Goal: Information Seeking & Learning: Understand process/instructions

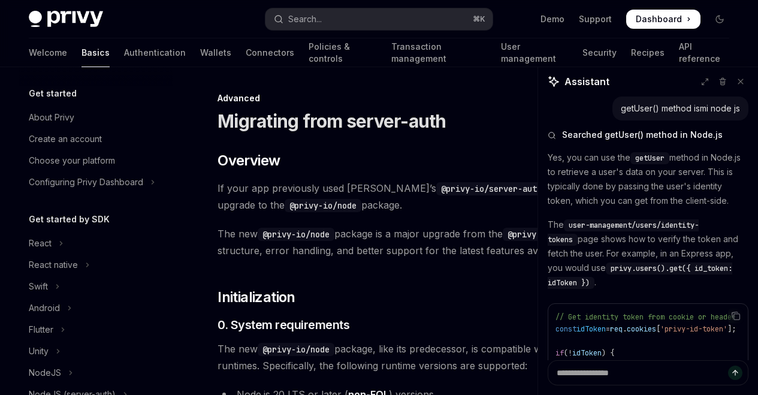
scroll to position [1099, 0]
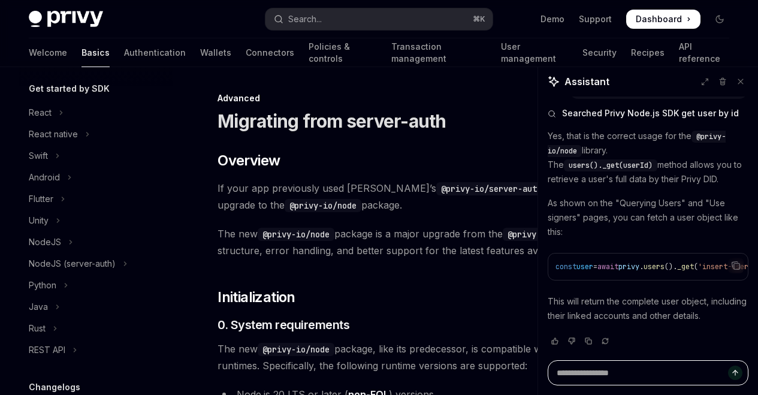
click at [623, 376] on textarea "Ask a question..." at bounding box center [648, 372] width 201 height 25
paste textarea "**********"
type textarea "**********"
type textarea "*"
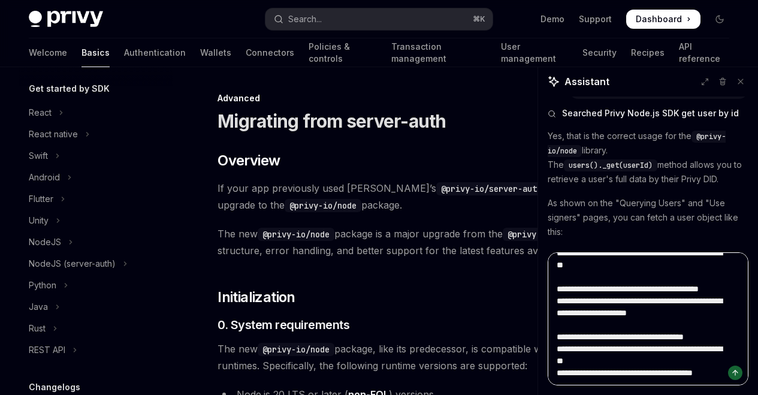
type textarea "**********"
type textarea "*"
type textarea "**********"
type textarea "*"
type textarea "**********"
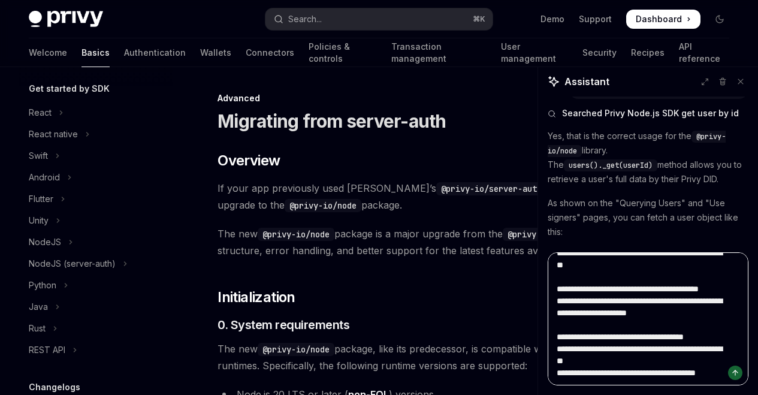
type textarea "*"
type textarea "**********"
type textarea "*"
type textarea "**********"
type textarea "*"
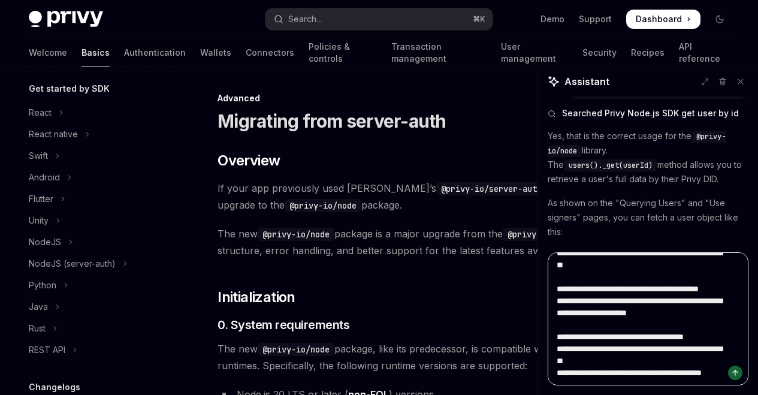
type textarea "**********"
type textarea "*"
type textarea "**********"
type textarea "*"
type textarea "**********"
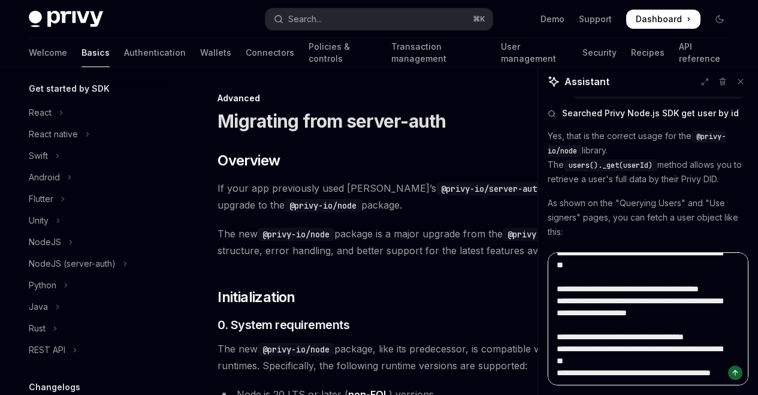
type textarea "*"
type textarea "**********"
type textarea "*"
type textarea "**********"
type textarea "*"
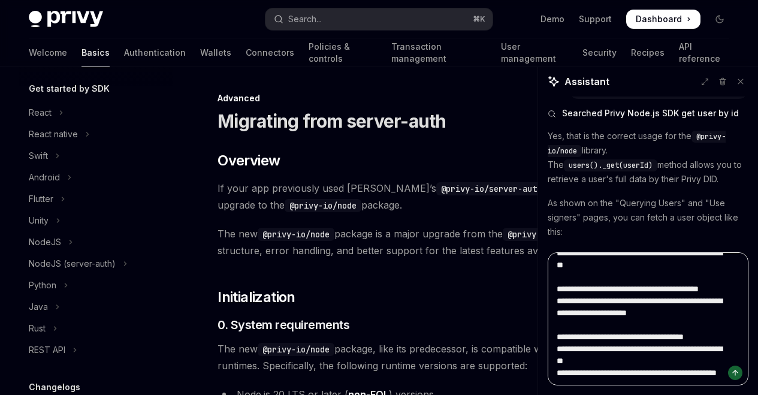
type textarea "**********"
type textarea "*"
type textarea "**********"
type textarea "*"
type textarea "**********"
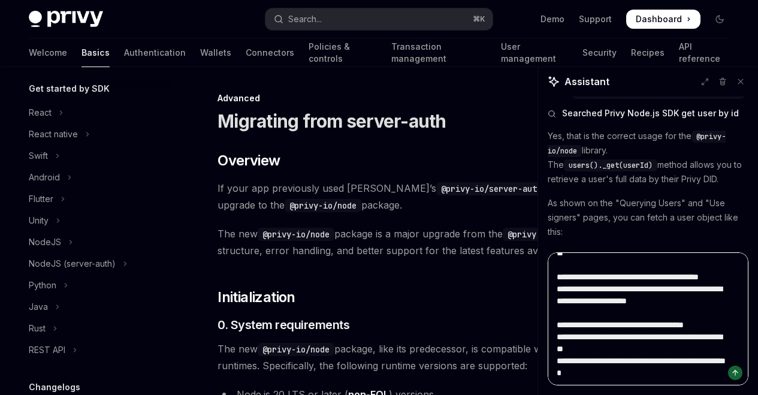
type textarea "*"
type textarea "**********"
type textarea "*"
type textarea "**********"
type textarea "*"
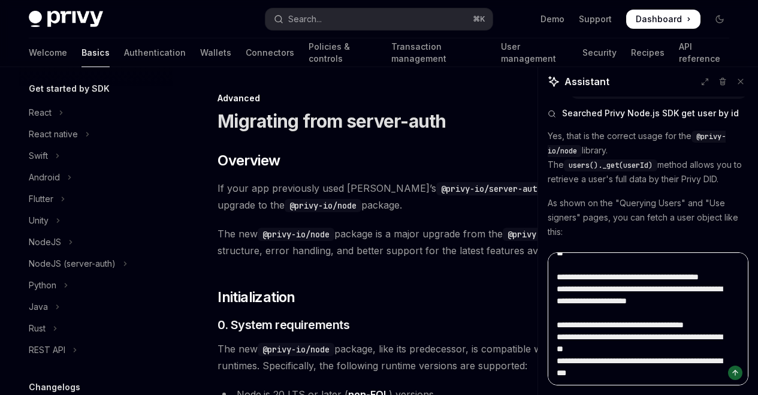
type textarea "**********"
type textarea "*"
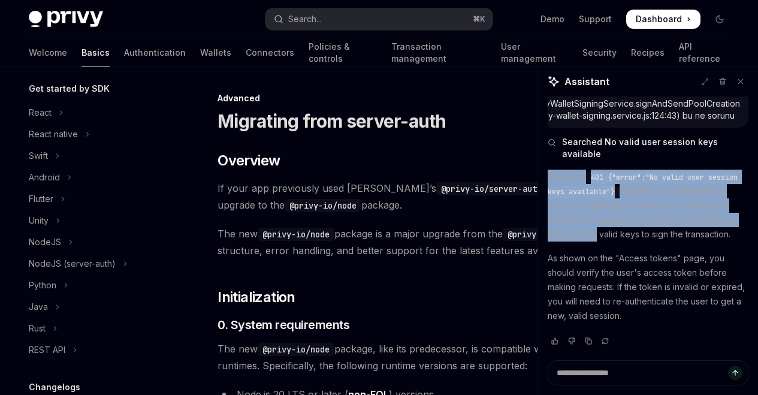
scroll to position [8, 0]
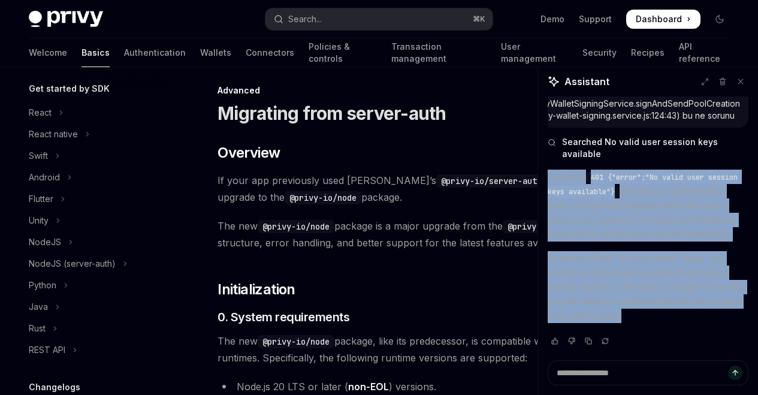
drag, startPoint x: 545, startPoint y: 171, endPoint x: 674, endPoint y: 303, distance: 184.0
click at [700, 318] on div "getUser() method ismi node js Searched getUser() method in Node.js Yes, you can…" at bounding box center [648, 229] width 220 height 264
click at [668, 239] on p "The error 401 {"error":"No valid user session keys available"} indicates an aut…" at bounding box center [648, 206] width 201 height 72
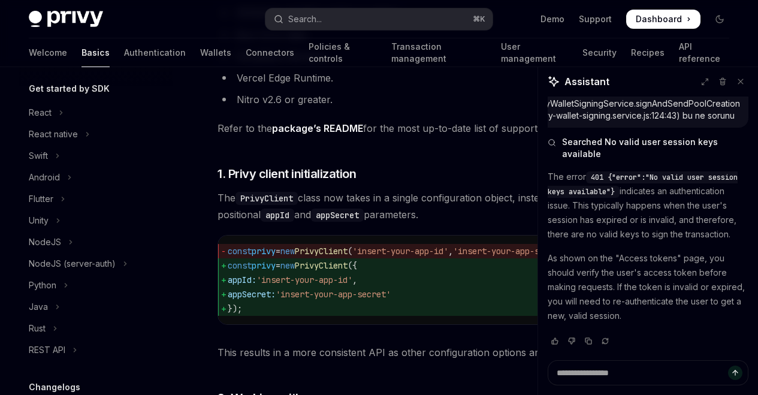
scroll to position [411, 0]
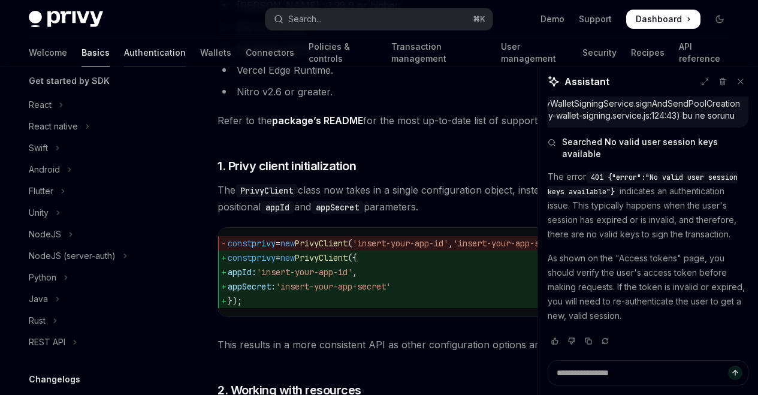
click at [124, 59] on link "Authentication" at bounding box center [155, 52] width 62 height 29
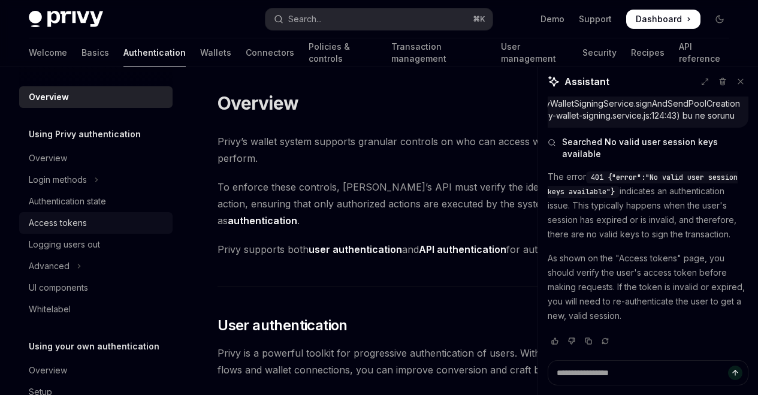
scroll to position [7, 0]
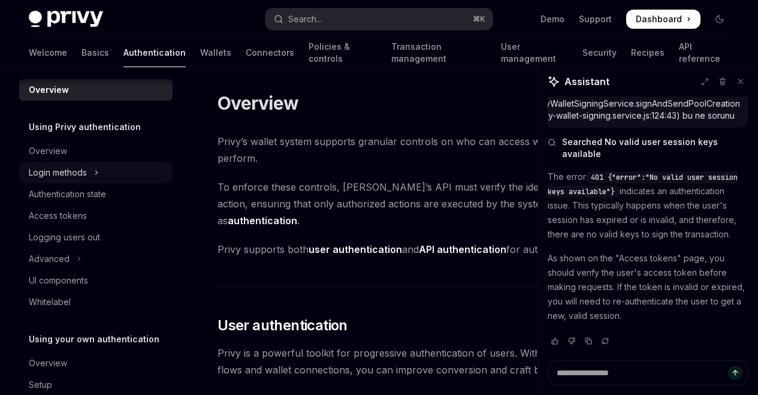
click at [92, 175] on button "Login methods" at bounding box center [95, 173] width 153 height 22
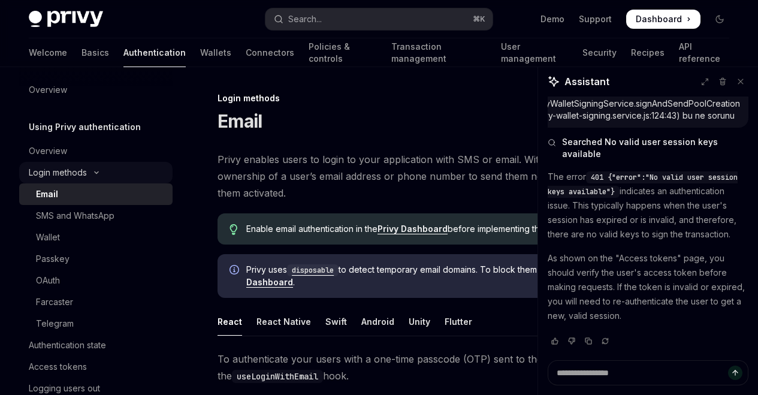
click at [92, 175] on button "Login methods" at bounding box center [95, 173] width 153 height 22
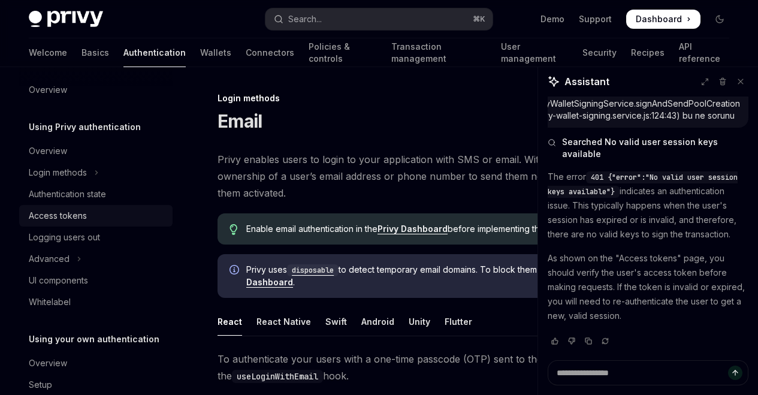
scroll to position [23, 0]
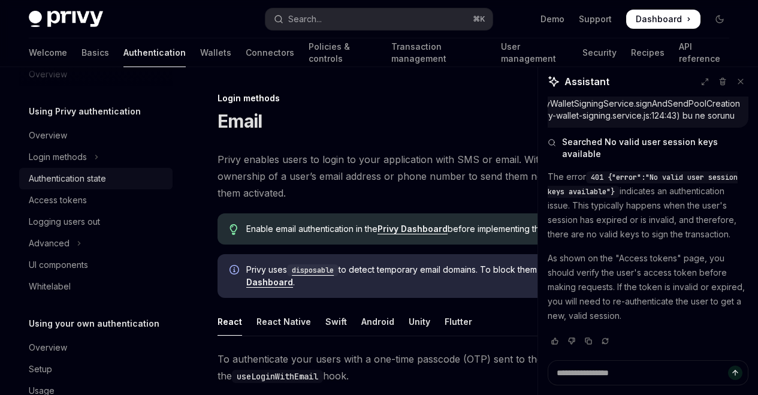
click at [98, 186] on link "Authentication state" at bounding box center [95, 179] width 153 height 22
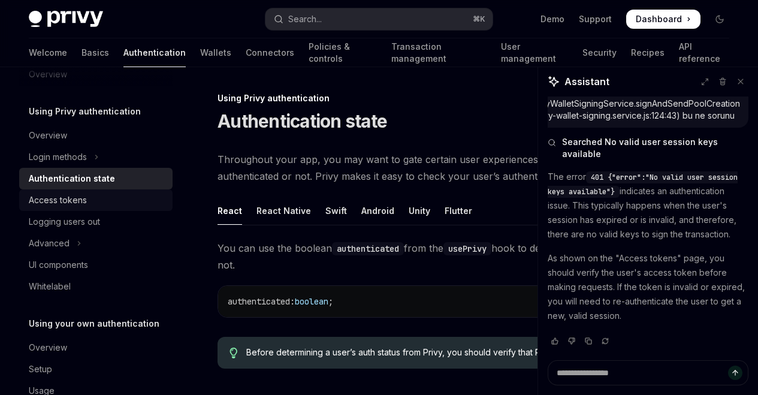
click at [88, 198] on div "Access tokens" at bounding box center [97, 200] width 137 height 14
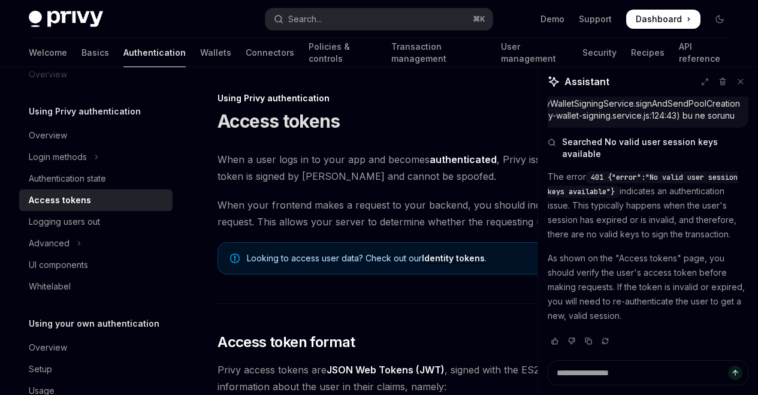
click at [88, 201] on div "Access tokens" at bounding box center [60, 200] width 62 height 14
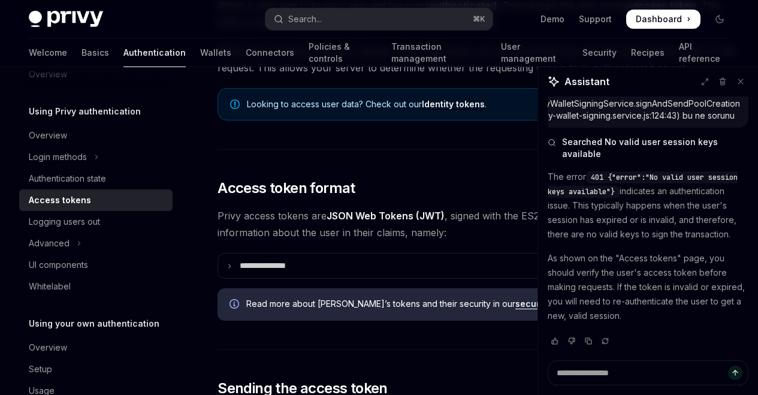
scroll to position [273, 0]
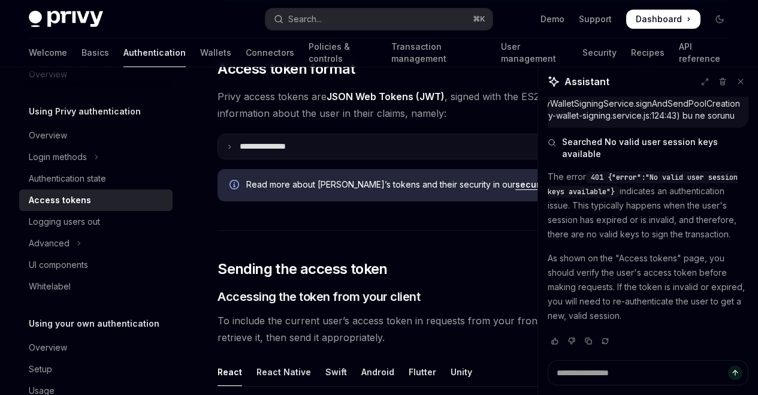
click at [315, 155] on summary "**********" at bounding box center [477, 146] width 518 height 25
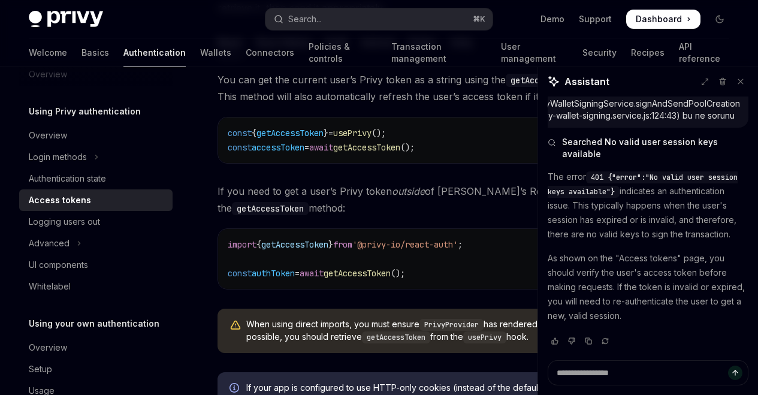
scroll to position [1054, 0]
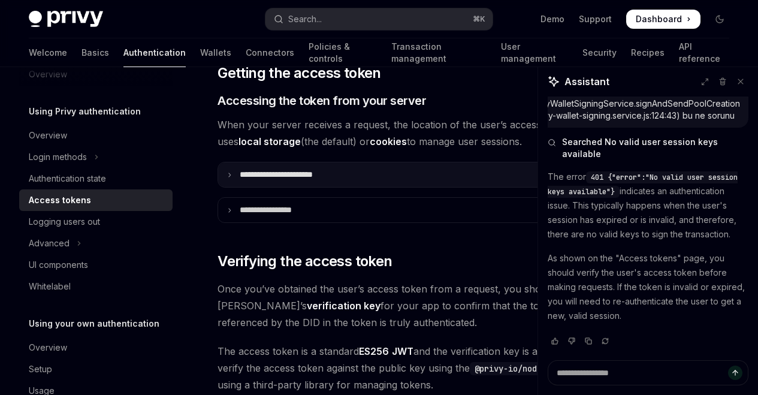
click at [293, 176] on p "**********" at bounding box center [290, 175] width 100 height 10
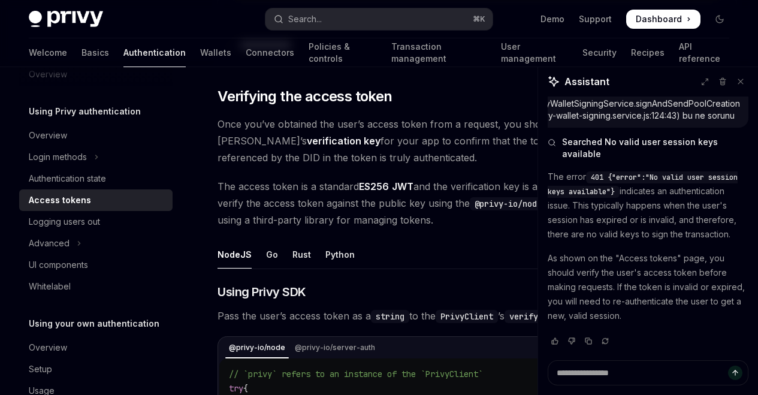
scroll to position [2251, 0]
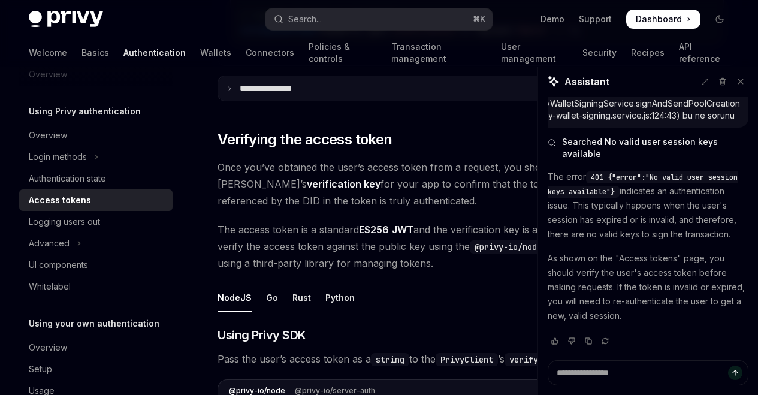
click at [270, 95] on summary "**********" at bounding box center [477, 88] width 518 height 25
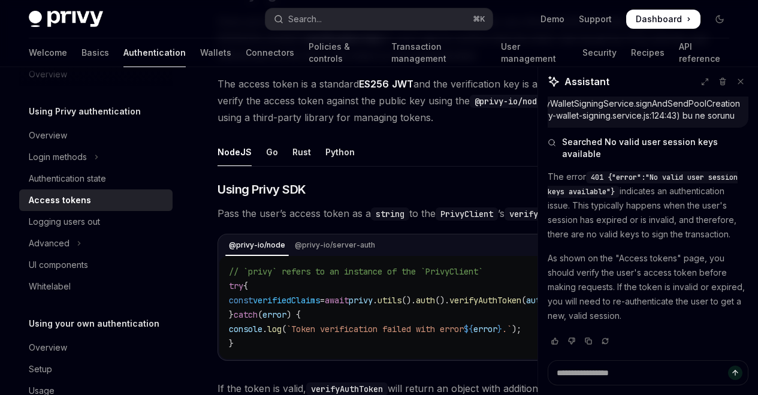
scroll to position [2736, 0]
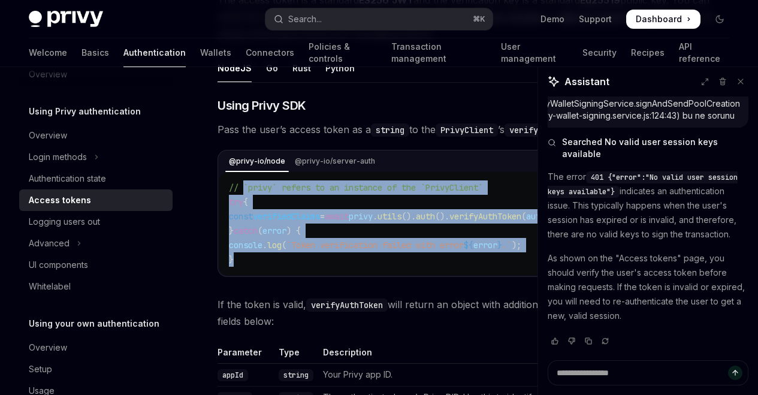
drag, startPoint x: 242, startPoint y: 182, endPoint x: 449, endPoint y: 269, distance: 224.1
click at [449, 268] on div "// `privy` refers to an instance of the `PrivyClient` try { const verifiedClaim…" at bounding box center [476, 223] width 515 height 103
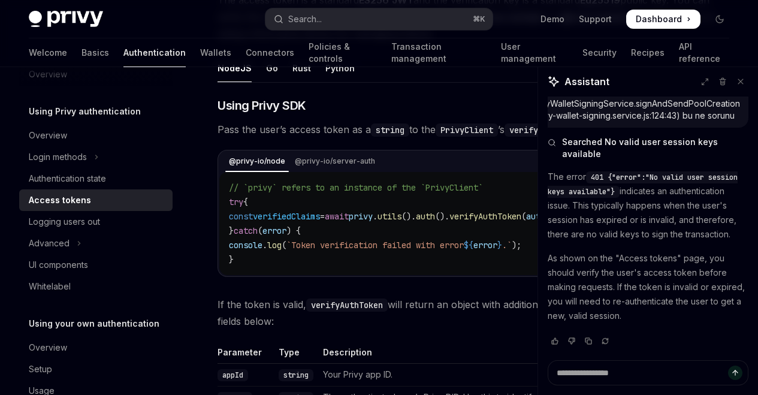
click at [457, 276] on div "@privy-io/node @privy-io/server-auth Report incorrect code Copy Ask AI // `priv…" at bounding box center [477, 213] width 519 height 127
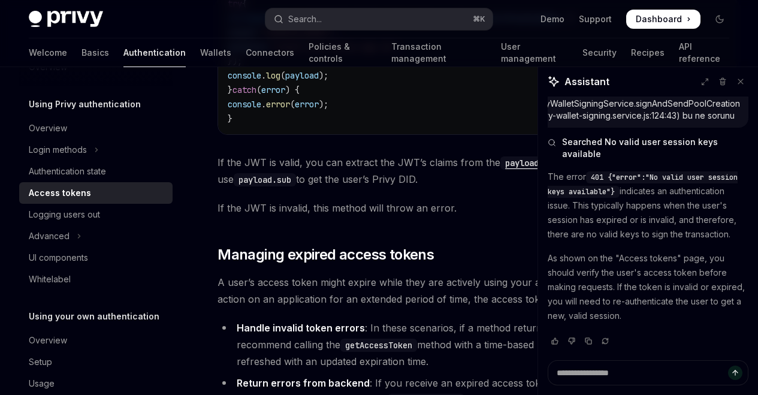
scroll to position [4183, 0]
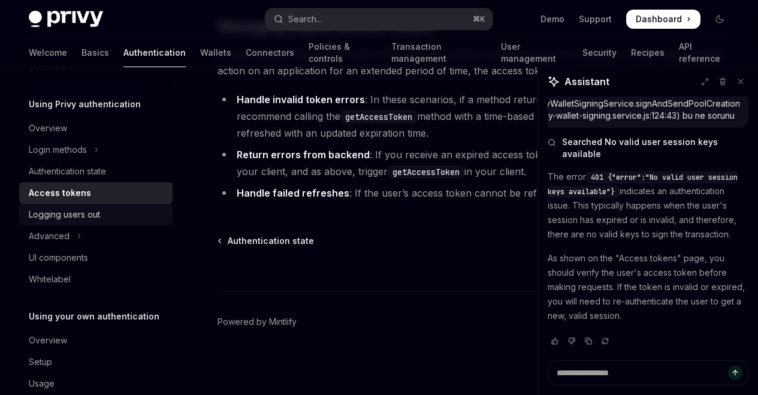
click at [85, 223] on link "Logging users out" at bounding box center [95, 215] width 153 height 22
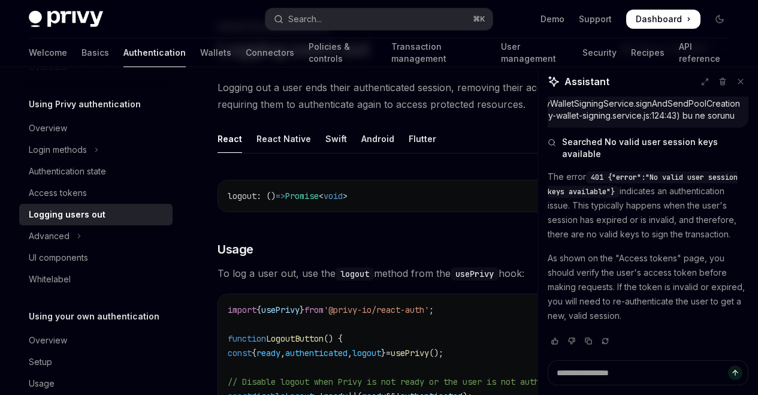
scroll to position [88, 0]
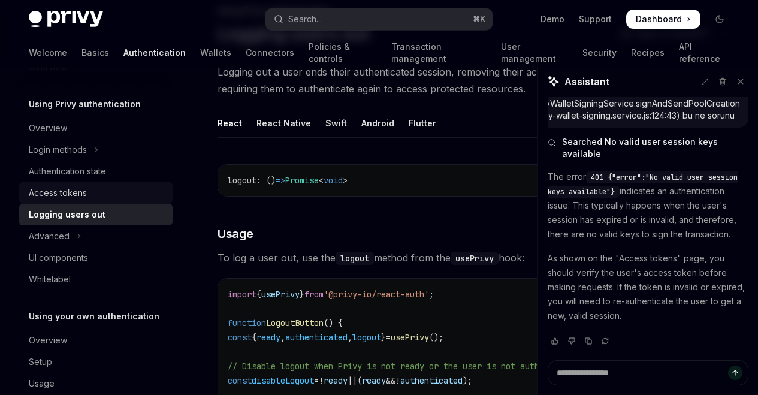
click at [92, 194] on div "Access tokens" at bounding box center [97, 193] width 137 height 14
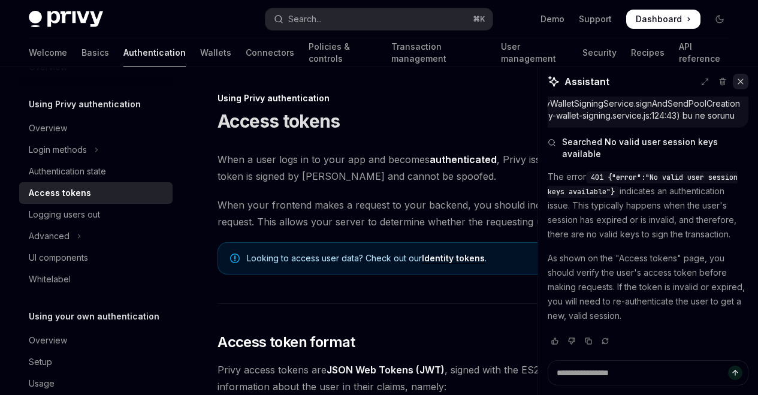
click at [741, 86] on button at bounding box center [741, 82] width 16 height 16
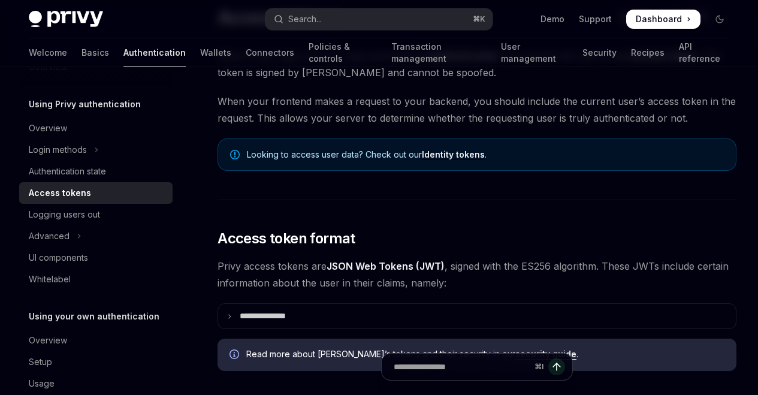
scroll to position [61, 0]
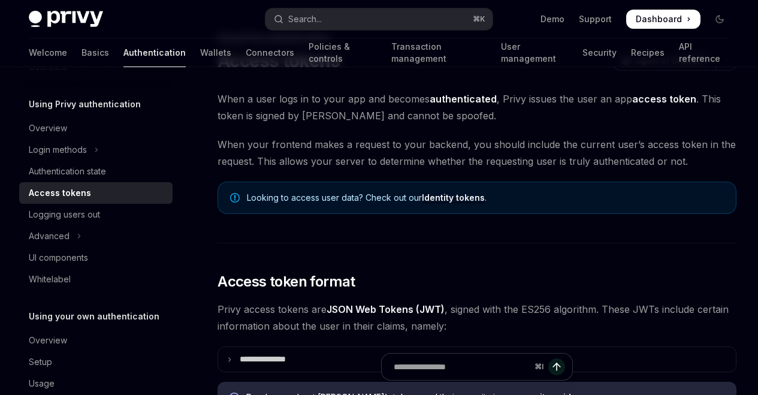
click at [459, 193] on link "Identity tokens" at bounding box center [453, 197] width 63 height 11
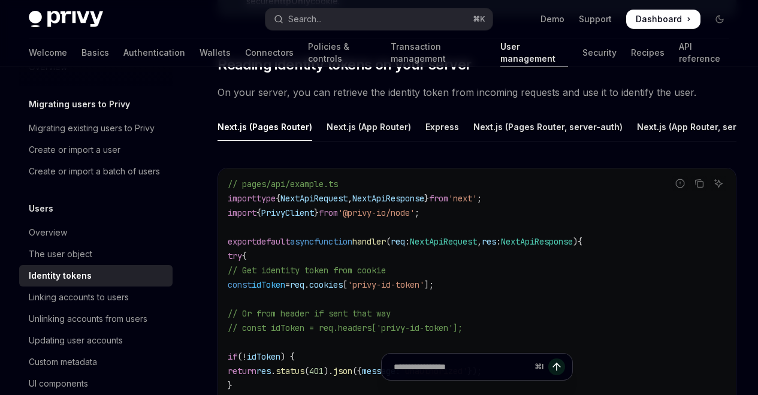
click at [325, 152] on div "Next.js (Pages Router) Next.js (App Router) Express Next.js (Pages Router, serv…" at bounding box center [477, 367] width 519 height 509
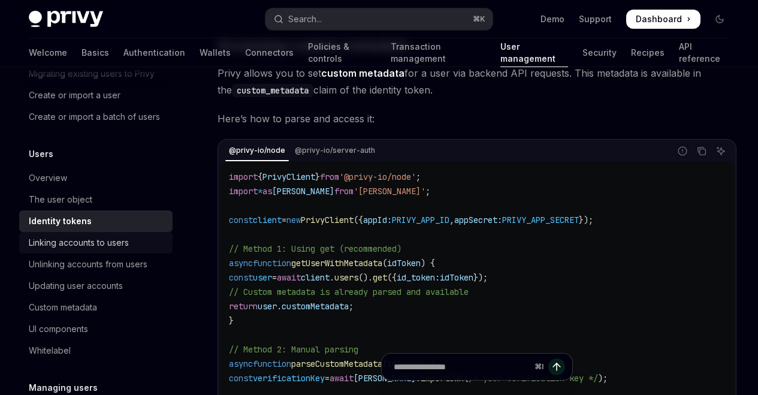
scroll to position [103, 0]
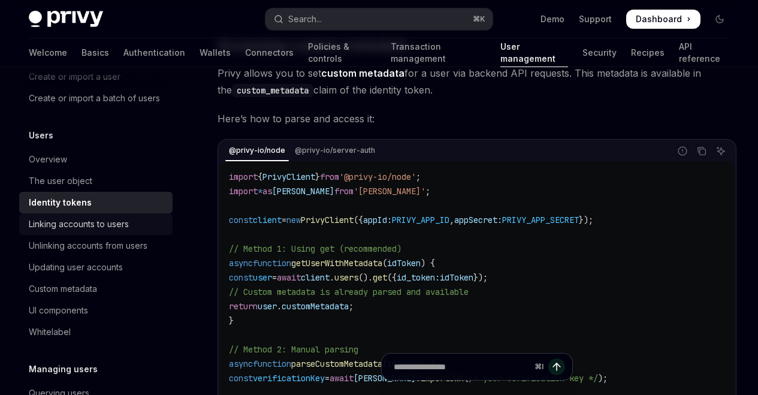
click at [97, 231] on div "Linking accounts to users" at bounding box center [79, 224] width 100 height 14
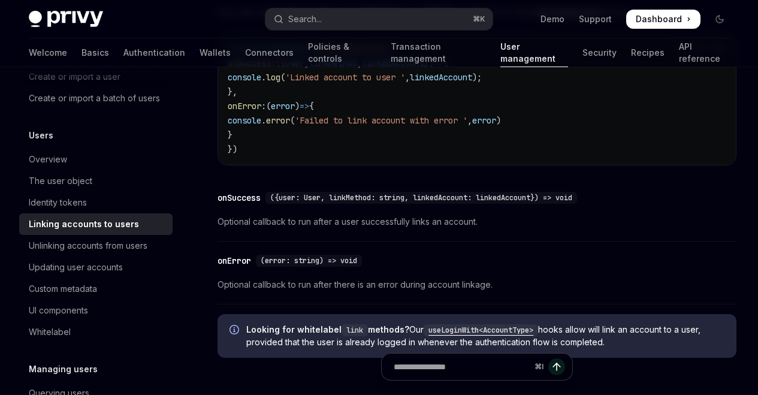
scroll to position [1531, 0]
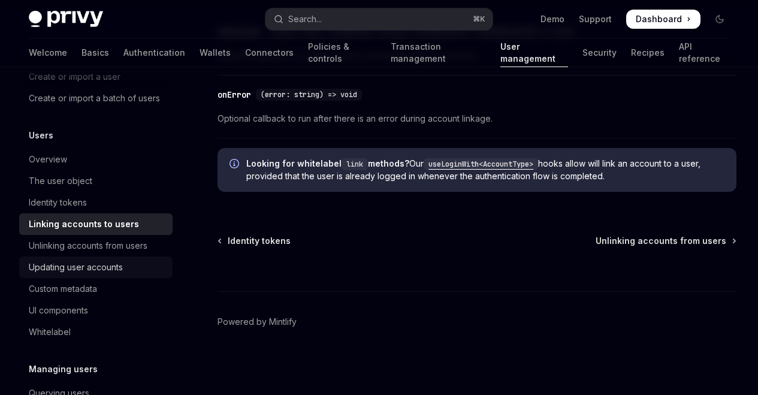
click at [43, 272] on link "Updating user accounts" at bounding box center [95, 268] width 153 height 22
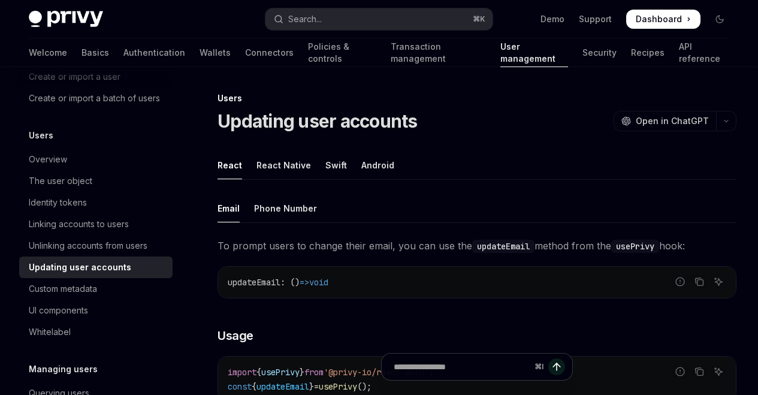
click at [46, 275] on div "Updating user accounts" at bounding box center [80, 267] width 102 height 14
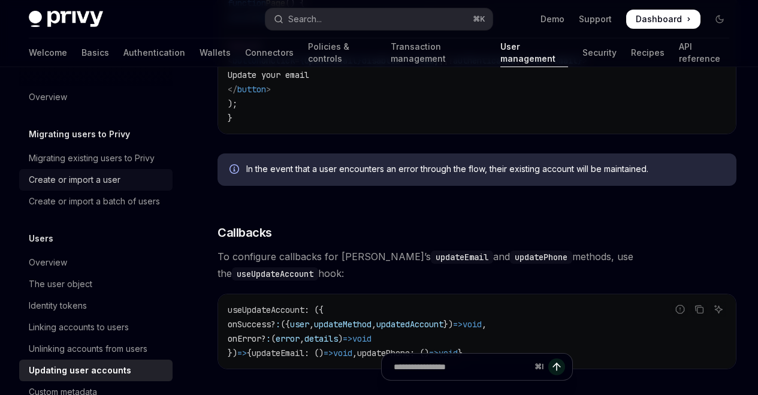
scroll to position [510, 0]
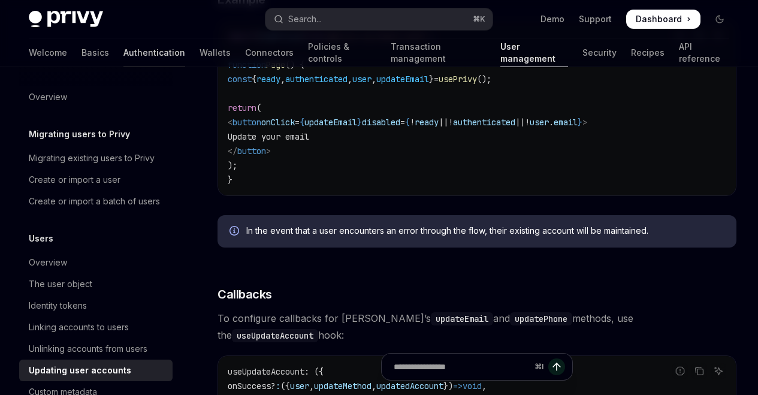
click at [123, 49] on link "Authentication" at bounding box center [154, 52] width 62 height 29
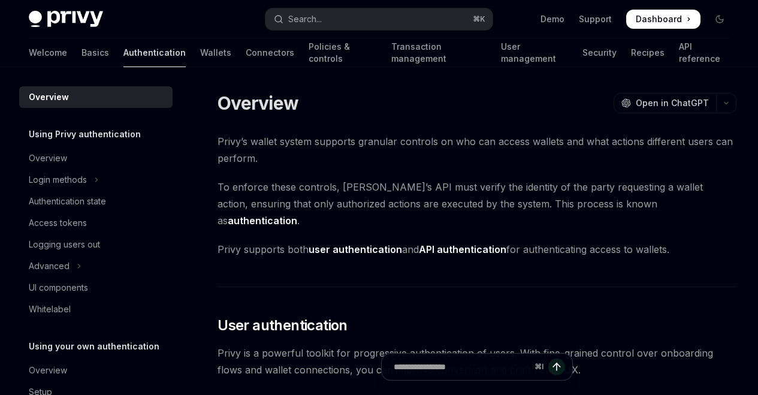
click at [123, 50] on link "Authentication" at bounding box center [154, 52] width 62 height 29
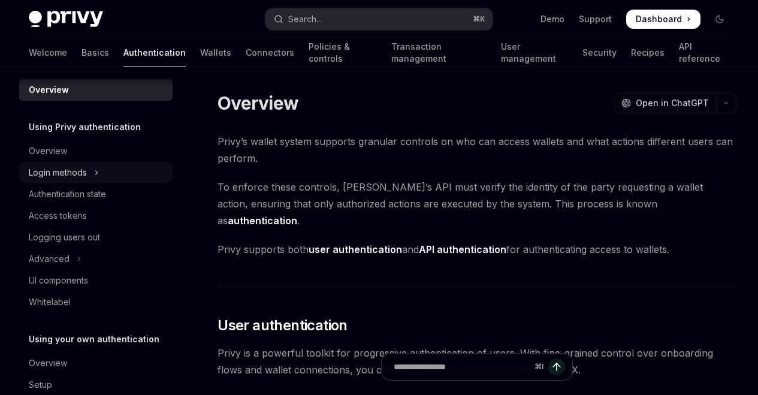
click at [71, 174] on div "Login methods" at bounding box center [58, 172] width 58 height 14
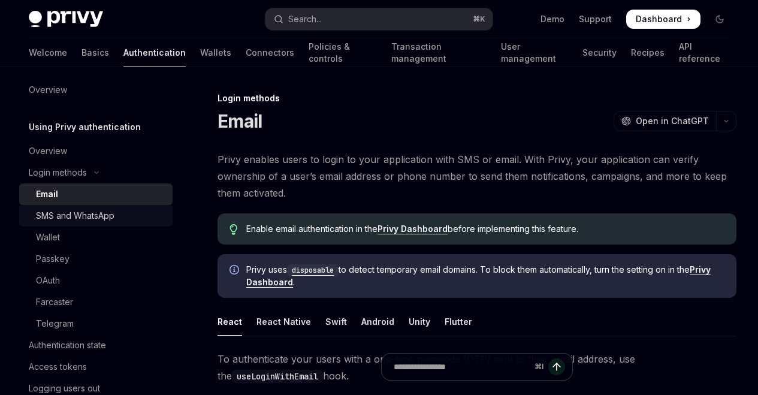
scroll to position [15, 0]
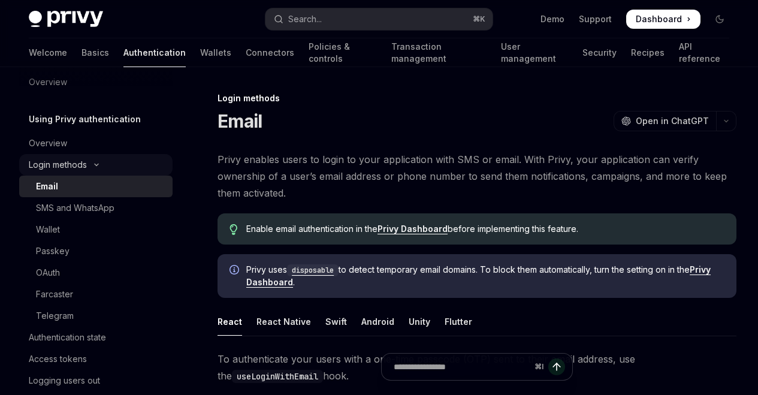
click at [78, 170] on div "Login methods" at bounding box center [58, 165] width 58 height 14
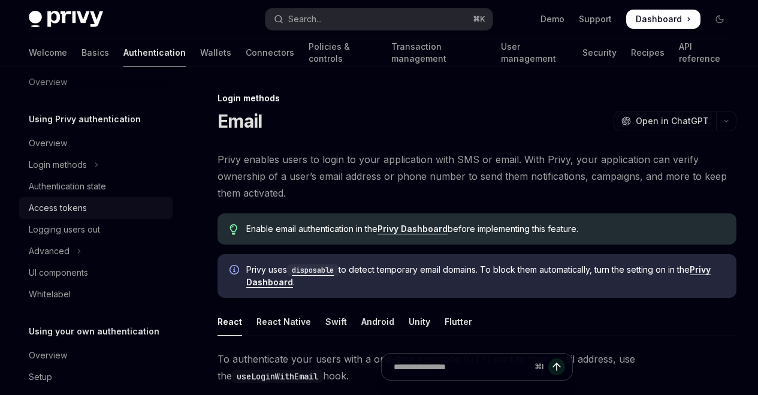
click at [80, 206] on div "Access tokens" at bounding box center [58, 208] width 58 height 14
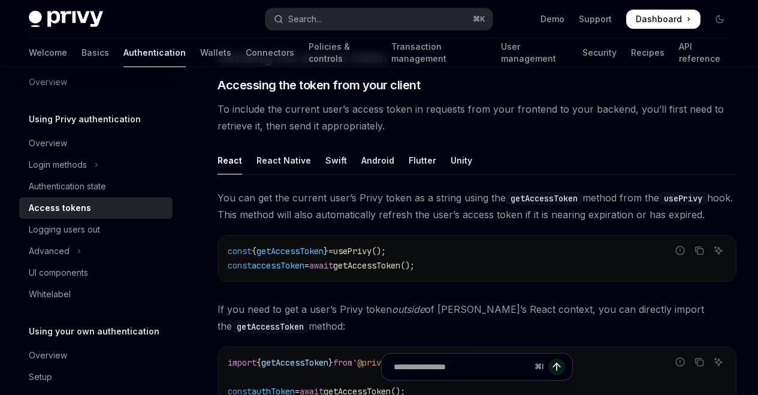
scroll to position [544, 0]
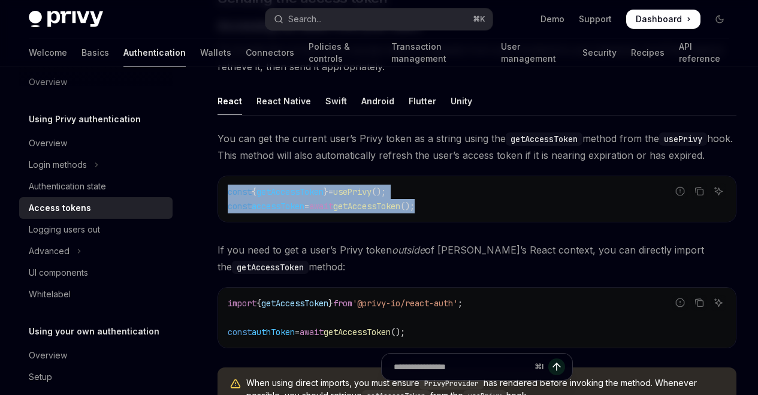
drag, startPoint x: 227, startPoint y: 189, endPoint x: 472, endPoint y: 219, distance: 246.9
click at [472, 219] on div "const { getAccessToken } = usePrivy (); const accessToken = await getAccessToke…" at bounding box center [477, 199] width 518 height 46
click at [392, 211] on span "getAccessToken" at bounding box center [366, 206] width 67 height 11
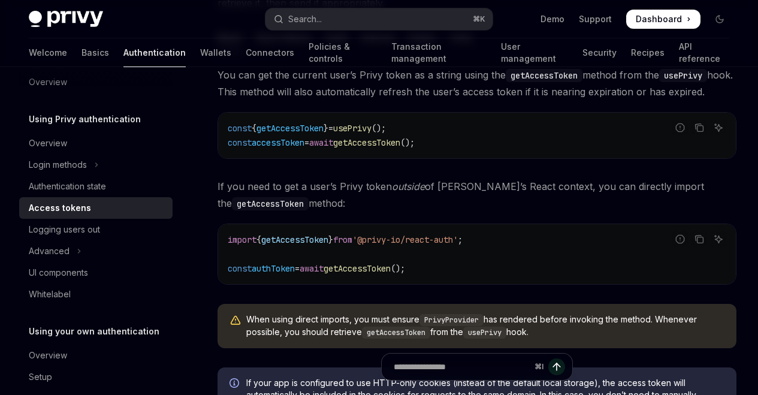
scroll to position [600, 0]
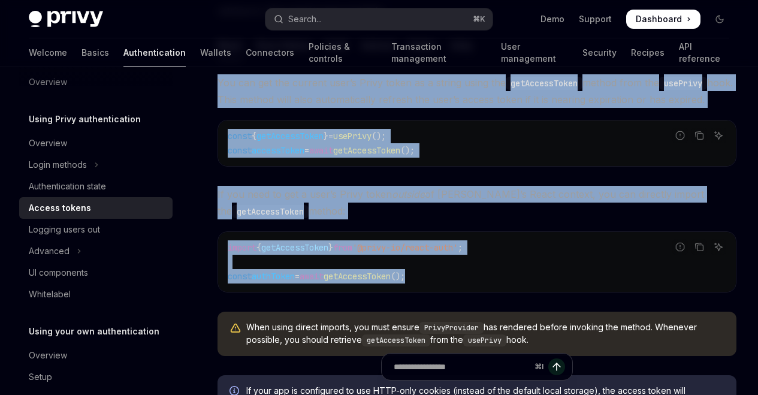
drag, startPoint x: 214, startPoint y: 240, endPoint x: 535, endPoint y: 288, distance: 324.9
copy div "You can get the current user’s Privy token as a string using the getAccessToken…"
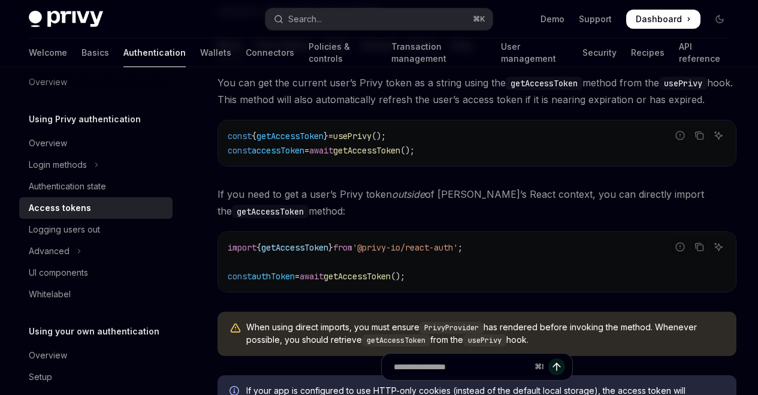
click at [176, 56] on div "Welcome Basics Authentication Wallets Connectors Policies & controls Transactio…" at bounding box center [379, 52] width 701 height 29
click at [246, 51] on link "Connectors" at bounding box center [270, 52] width 49 height 29
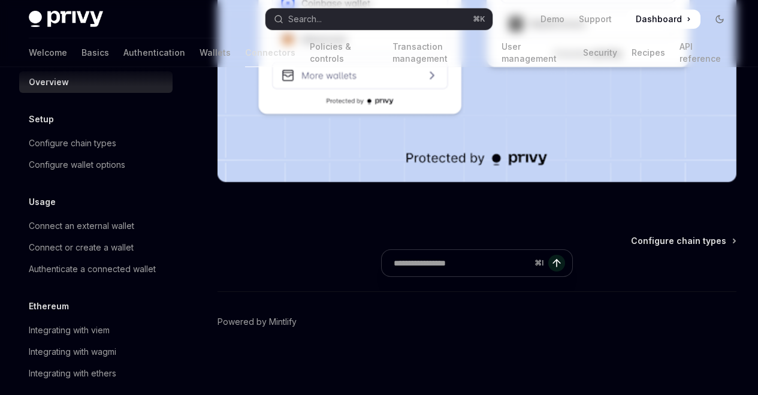
click at [200, 54] on link "Wallets" at bounding box center [215, 52] width 31 height 29
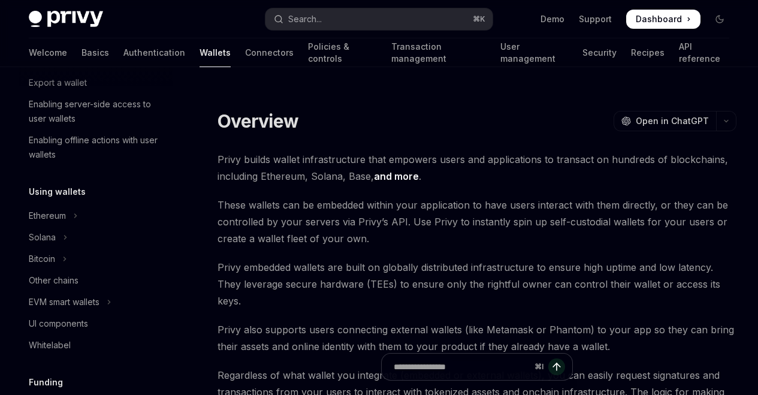
scroll to position [278, 0]
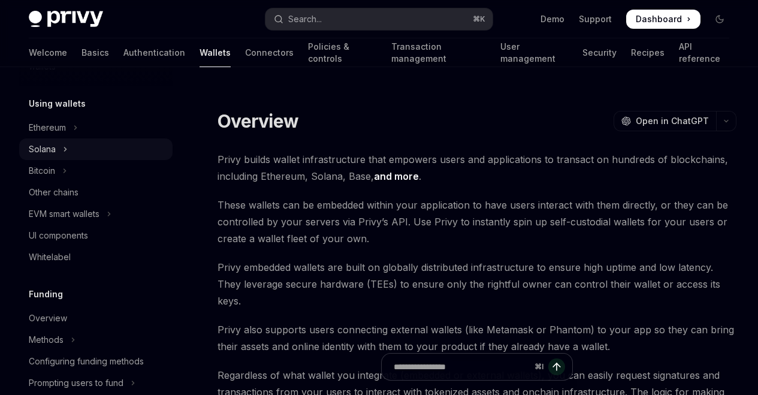
click at [56, 150] on button "Solana" at bounding box center [95, 149] width 153 height 22
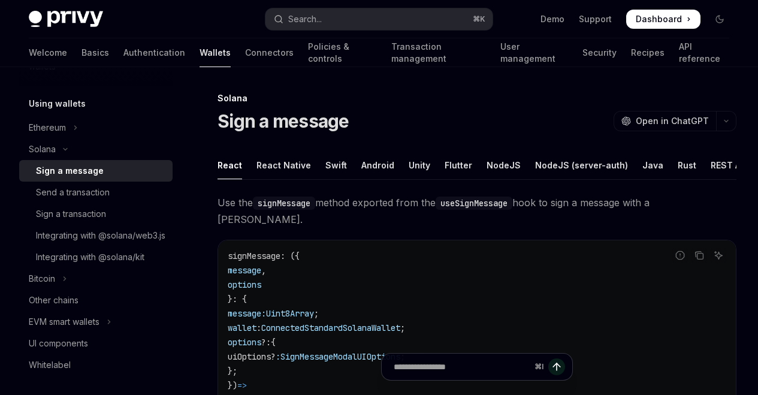
click at [72, 174] on div "Sign a message" at bounding box center [70, 171] width 68 height 14
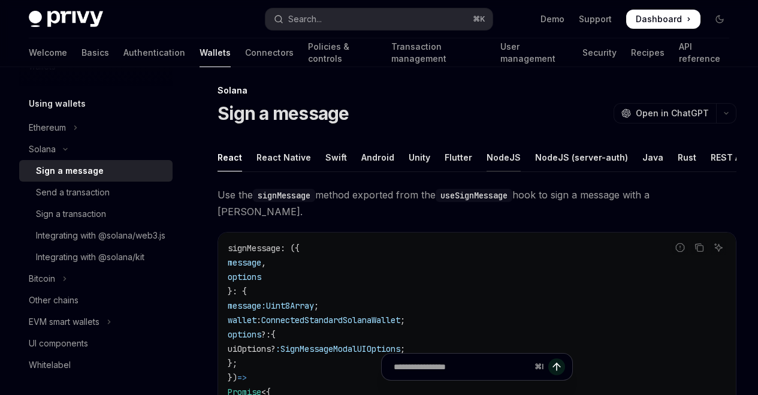
click at [506, 162] on div "NodeJS" at bounding box center [504, 157] width 34 height 28
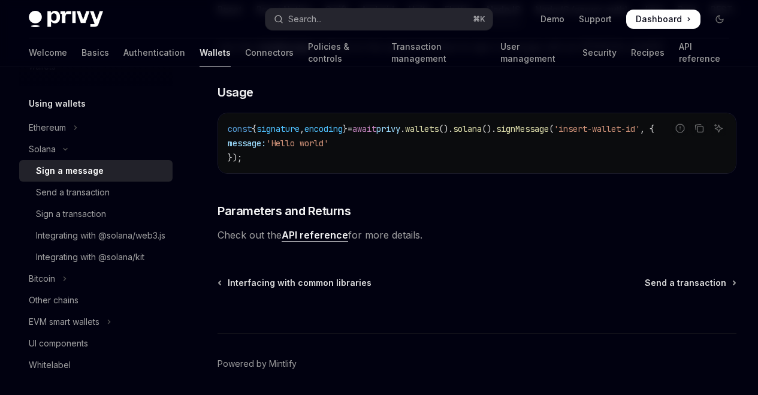
scroll to position [198, 0]
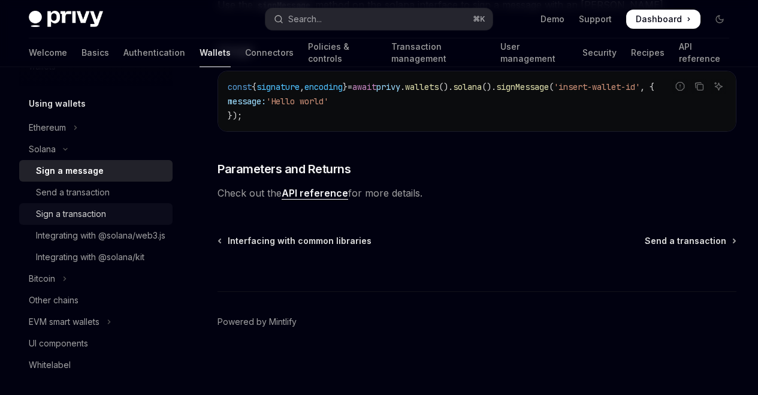
click at [66, 209] on div "Sign a transaction" at bounding box center [71, 214] width 70 height 14
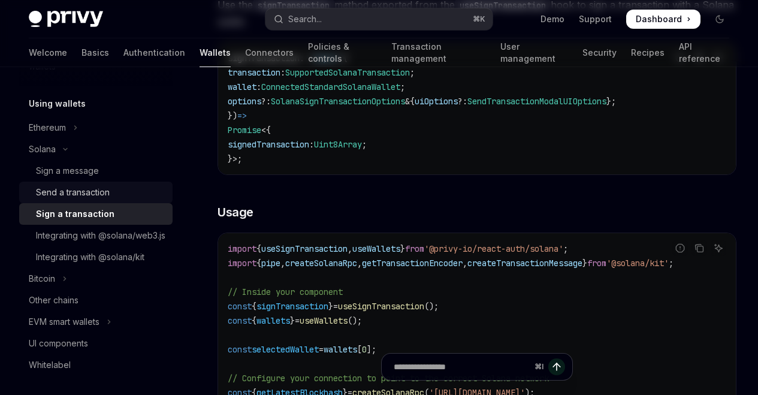
click at [70, 198] on div "Send a transaction" at bounding box center [73, 192] width 74 height 14
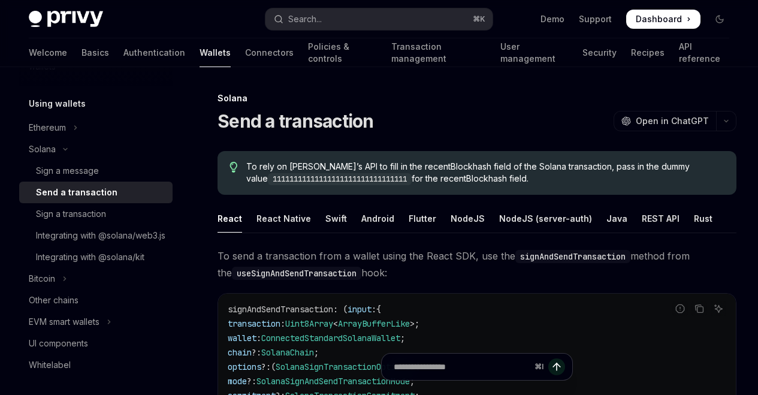
click at [101, 194] on div "Send a transaction" at bounding box center [77, 192] width 82 height 14
click at [453, 222] on div "NodeJS" at bounding box center [468, 218] width 34 height 28
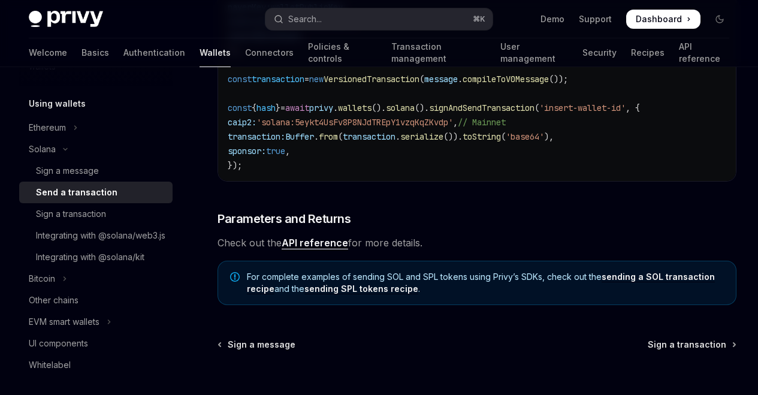
scroll to position [562, 0]
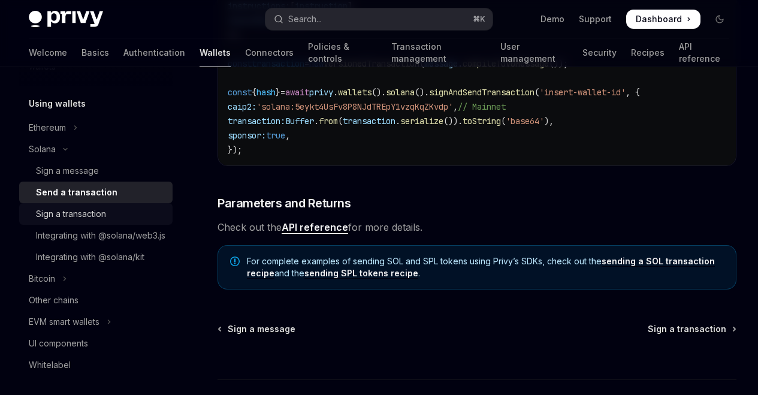
click at [104, 218] on div "Sign a transaction" at bounding box center [71, 214] width 70 height 14
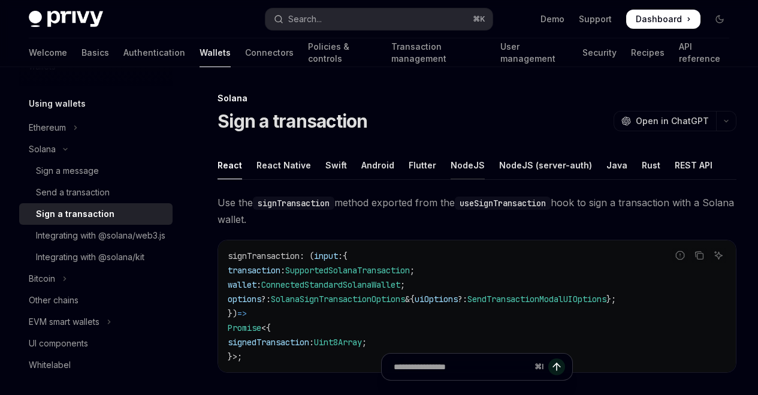
click at [458, 164] on div "NodeJS" at bounding box center [468, 165] width 34 height 28
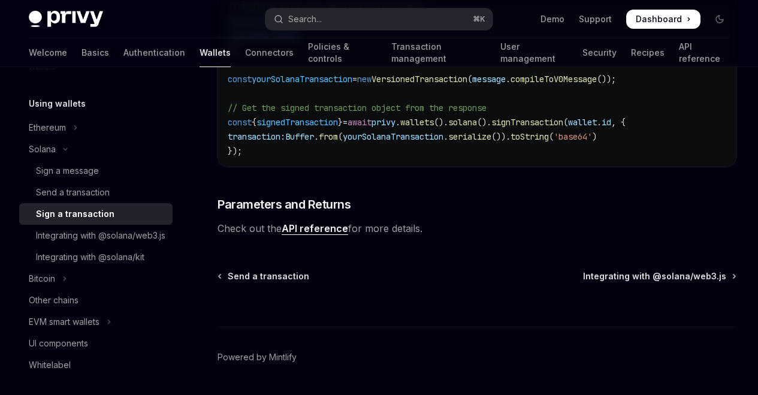
scroll to position [644, 0]
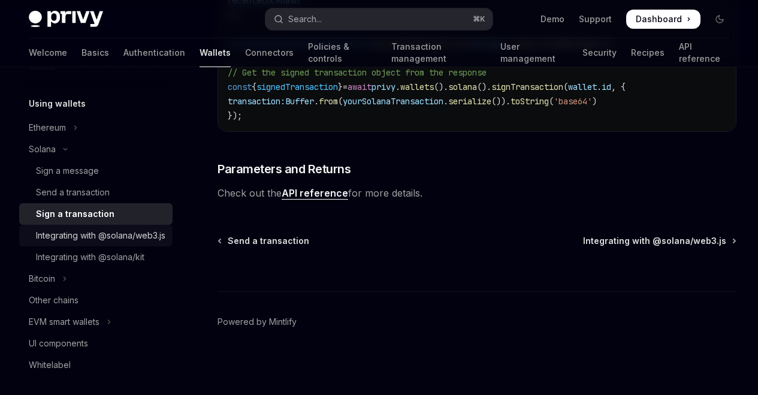
click at [82, 243] on div "Integrating with @solana/web3.js" at bounding box center [100, 235] width 129 height 14
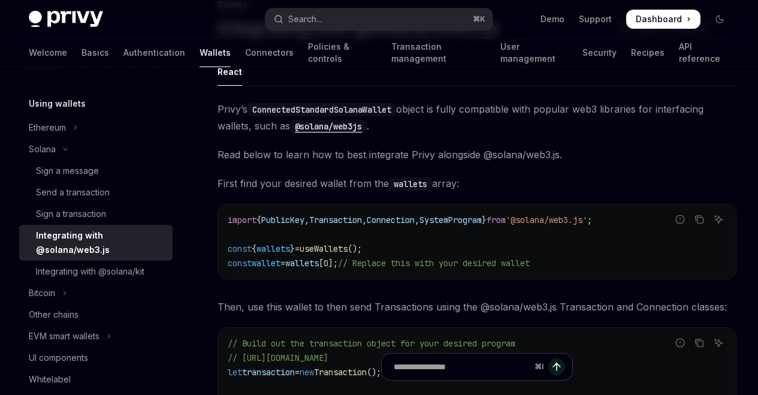
scroll to position [159, 0]
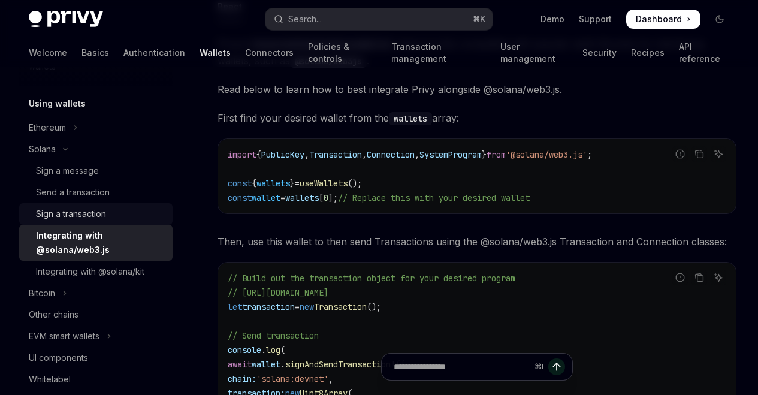
click at [68, 222] on link "Sign a transaction" at bounding box center [95, 214] width 153 height 22
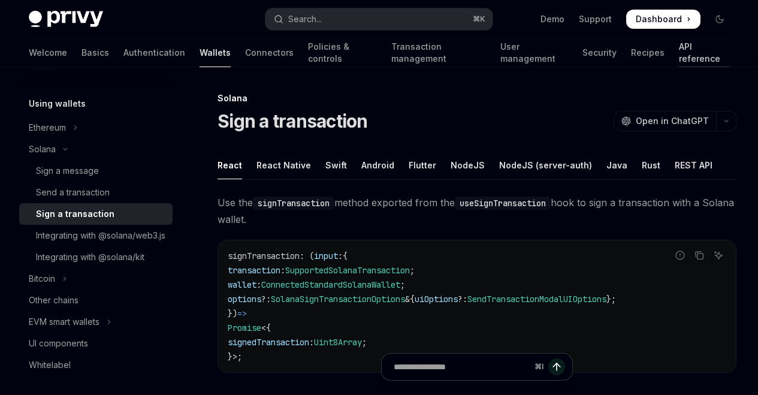
click at [679, 54] on link "API reference" at bounding box center [704, 52] width 50 height 29
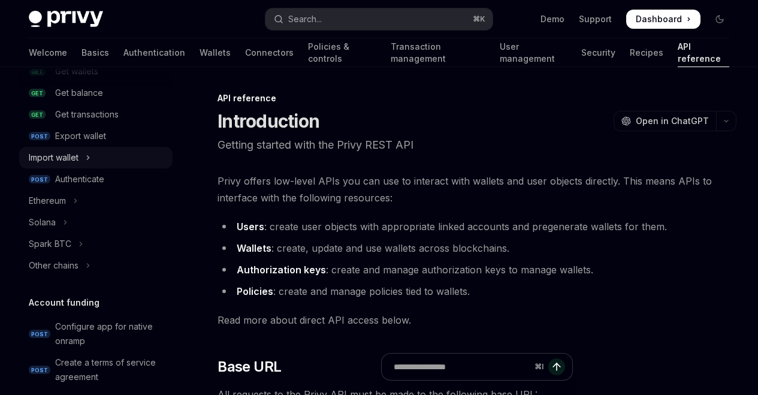
scroll to position [223, 0]
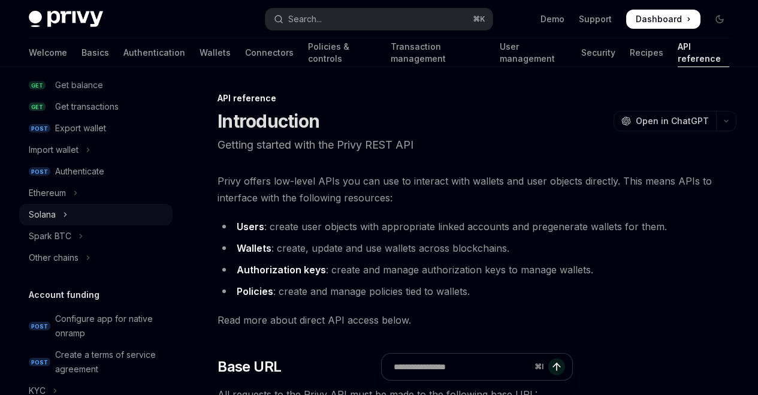
click at [63, 218] on icon "Toggle Solana section" at bounding box center [65, 214] width 5 height 14
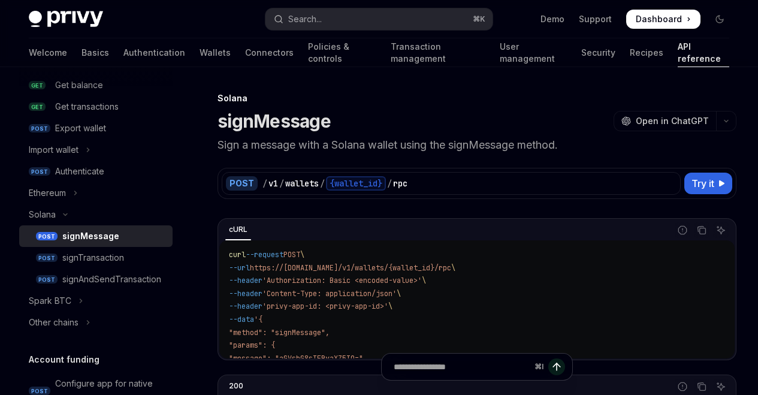
click at [72, 246] on link "POST signMessage" at bounding box center [95, 236] width 153 height 22
click at [76, 241] on div "signMessage" at bounding box center [90, 236] width 57 height 14
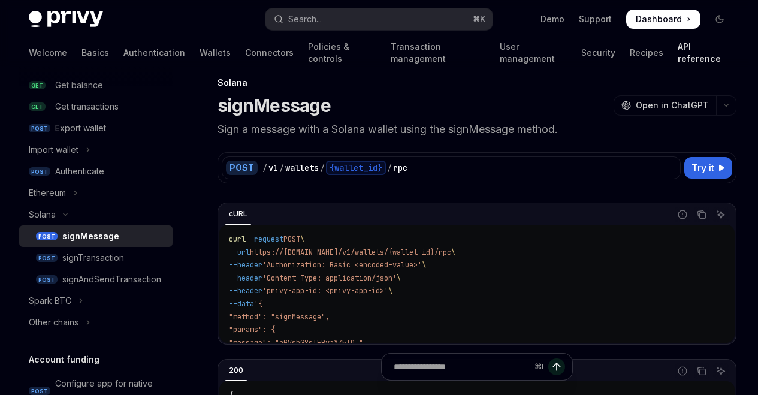
scroll to position [8, 0]
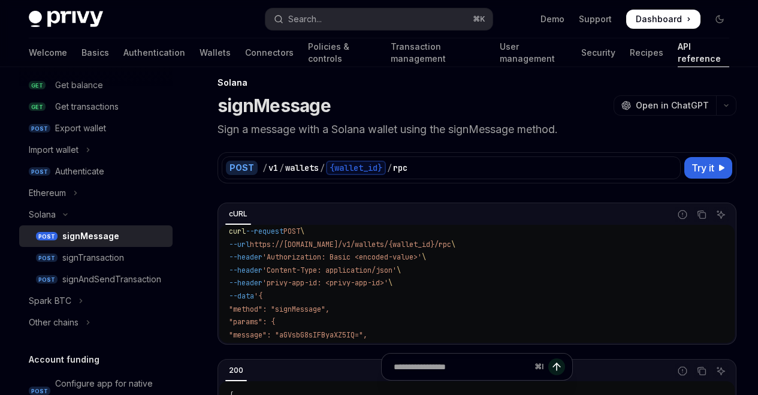
drag, startPoint x: 284, startPoint y: 256, endPoint x: 486, endPoint y: 254, distance: 202.6
click at [486, 254] on code "curl --request POST \ --url https://[DOMAIN_NAME]/v1/wallets/{wallet_id}/rpc \ …" at bounding box center [477, 309] width 496 height 168
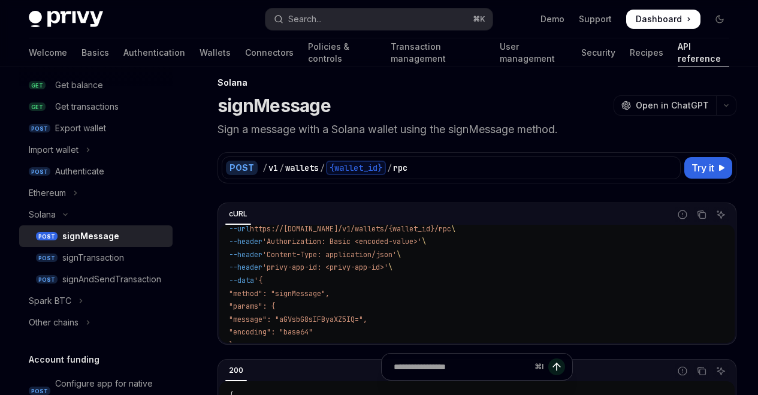
scroll to position [16, 0]
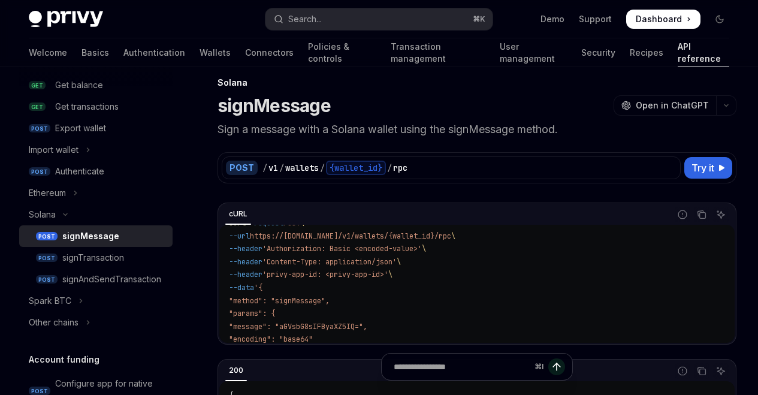
drag, startPoint x: 261, startPoint y: 267, endPoint x: 432, endPoint y: 265, distance: 170.8
click at [432, 265] on code "curl --request POST \ --url https://[DOMAIN_NAME]/v1/wallets/{wallet_id}/rpc \ …" at bounding box center [477, 301] width 496 height 168
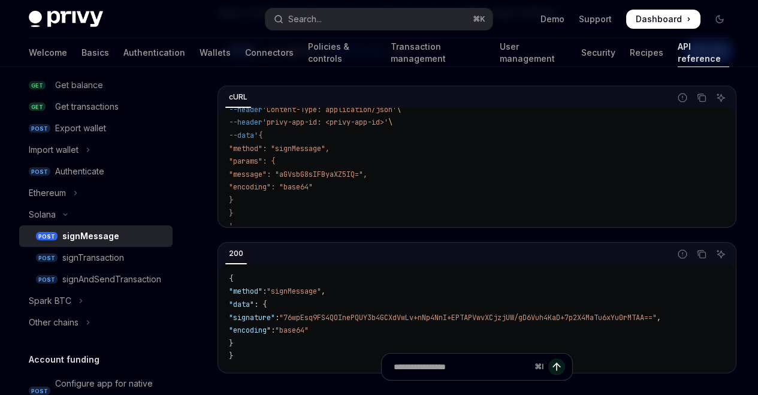
scroll to position [71, 0]
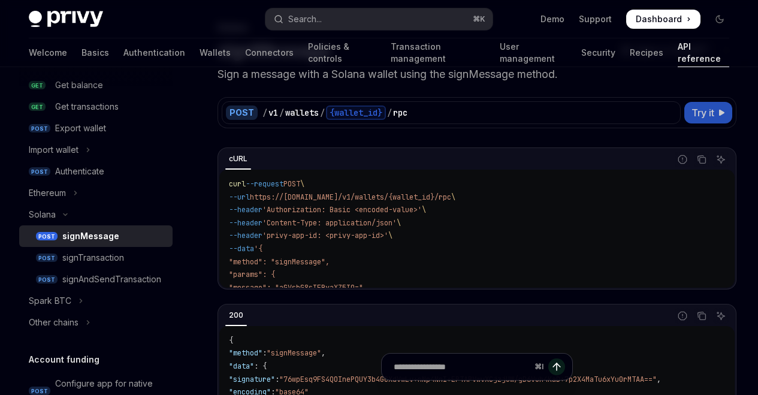
click at [712, 110] on span "Try it" at bounding box center [703, 112] width 23 height 14
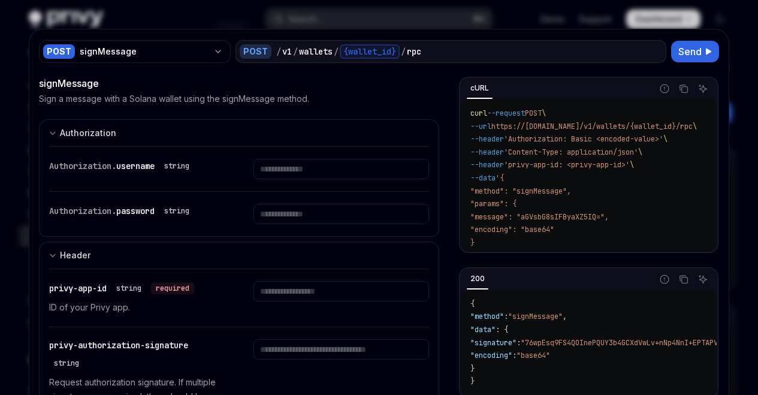
scroll to position [15, 0]
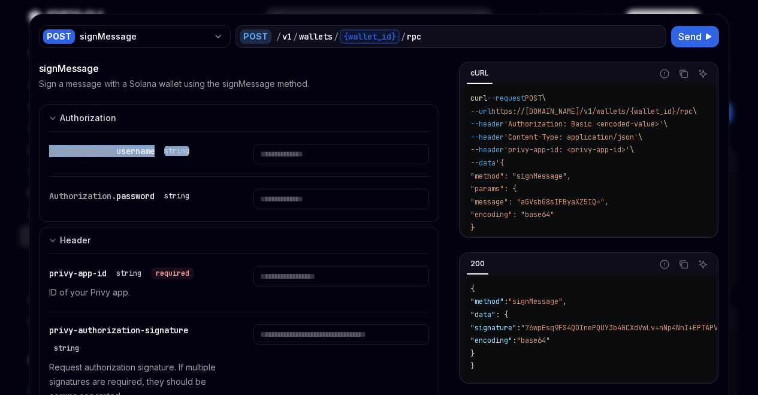
drag, startPoint x: 42, startPoint y: 149, endPoint x: 210, endPoint y: 156, distance: 168.0
click at [210, 156] on div "Authorization. username string Authorization. password string" at bounding box center [239, 176] width 400 height 91
click at [210, 156] on div "Authorization. username string" at bounding box center [137, 151] width 176 height 14
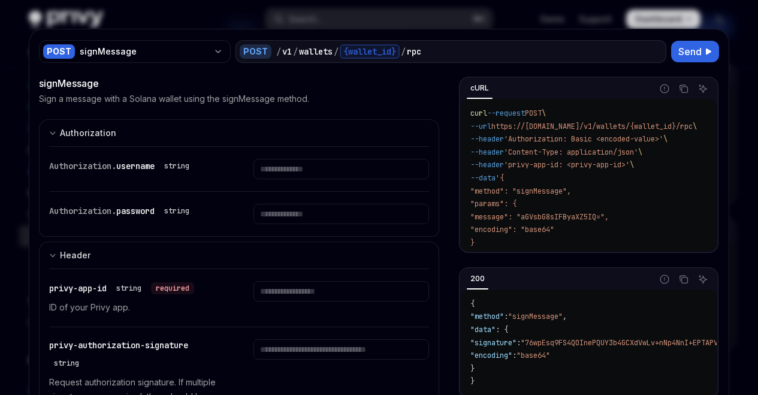
scroll to position [148, 0]
click at [290, 176] on input "Enter username" at bounding box center [342, 169] width 176 height 20
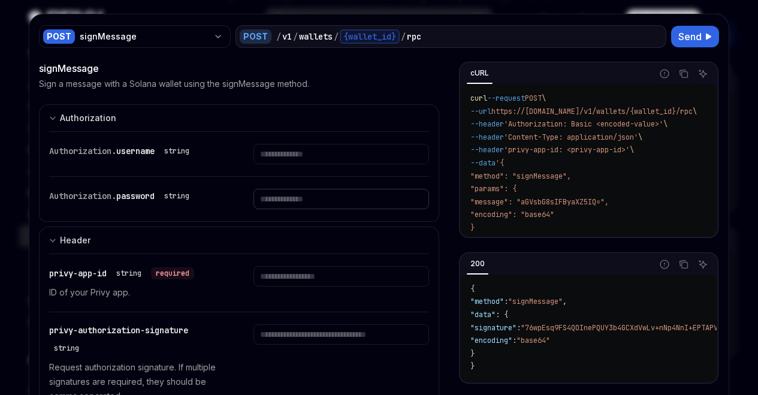
click at [300, 203] on input "Enter password" at bounding box center [342, 199] width 176 height 20
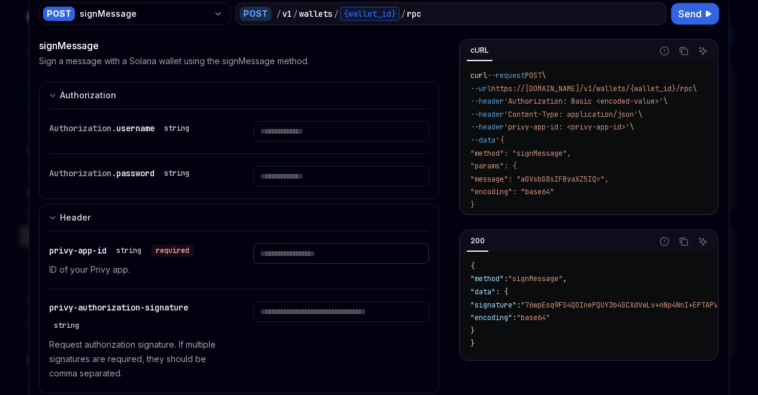
click at [315, 250] on input "Enter privy-app-id" at bounding box center [342, 253] width 176 height 20
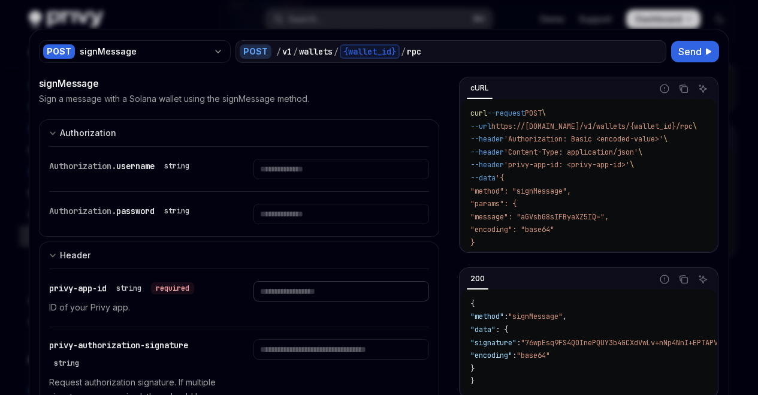
scroll to position [242, 0]
click at [726, 39] on div at bounding box center [379, 197] width 758 height 395
type textarea "*"
